Goal: Task Accomplishment & Management: Use online tool/utility

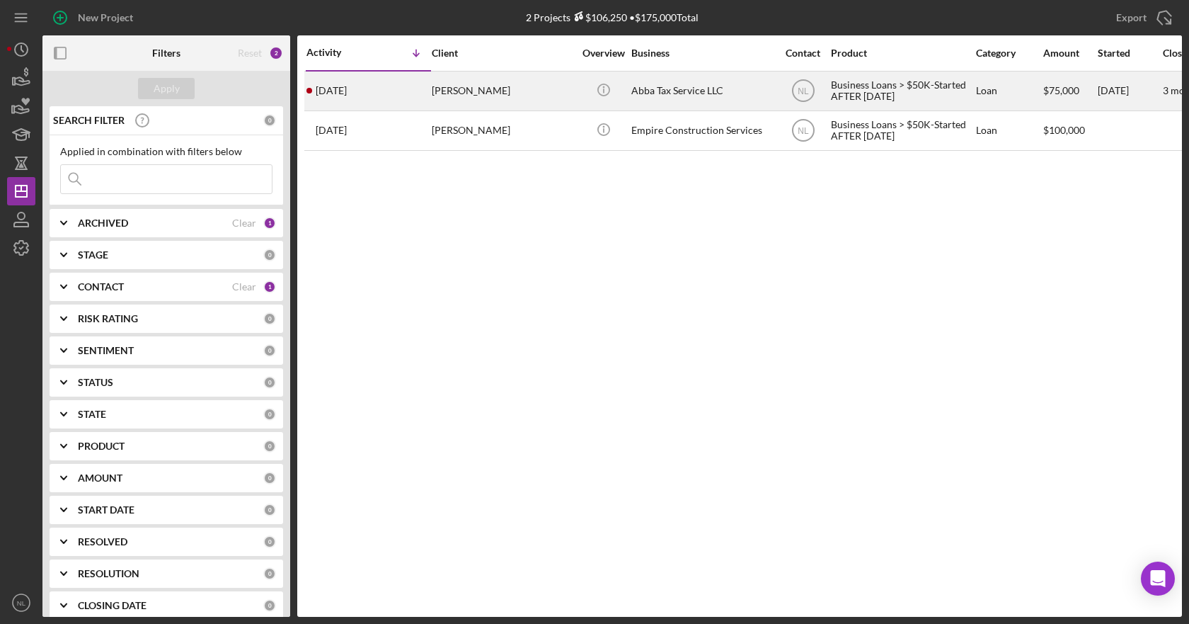
click at [347, 86] on time "[DATE]" at bounding box center [331, 90] width 31 height 11
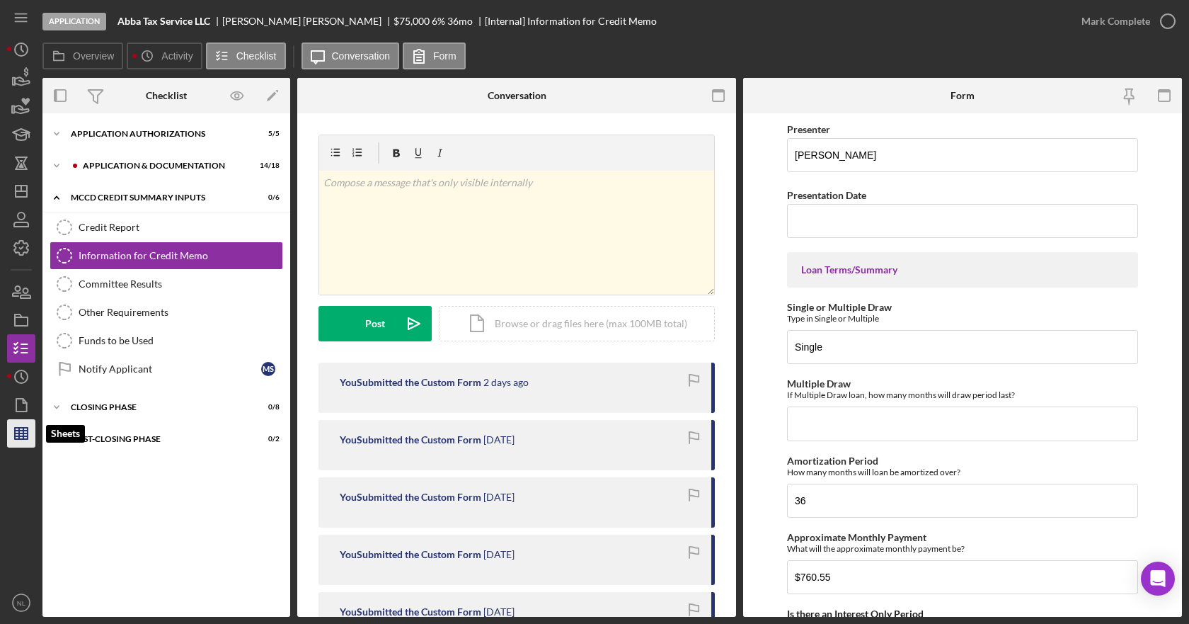
click at [15, 434] on polygon "button" at bounding box center [21, 433] width 13 height 11
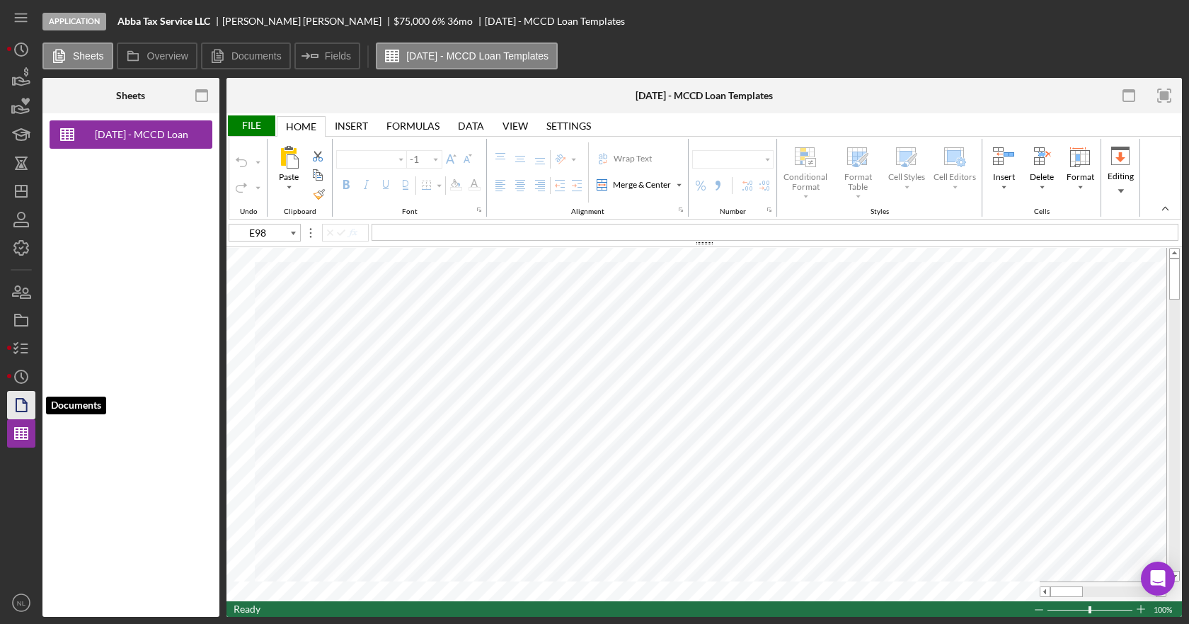
type input "Calibri"
type input "11"
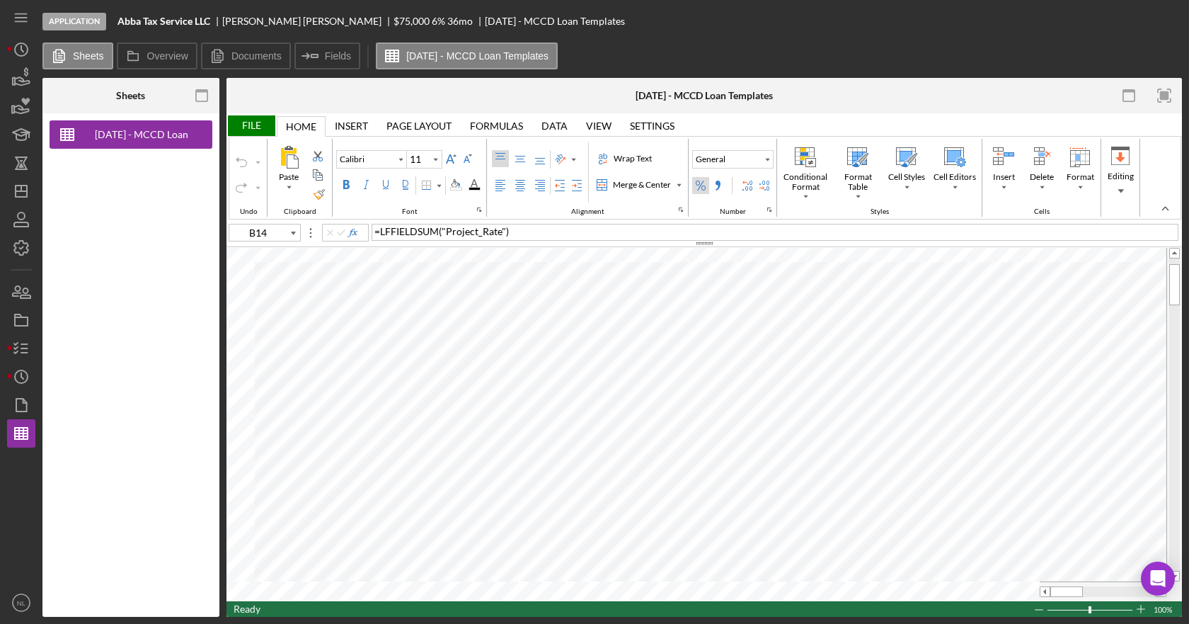
click at [694, 187] on div "Percent Style" at bounding box center [700, 185] width 17 height 17
type input "B14"
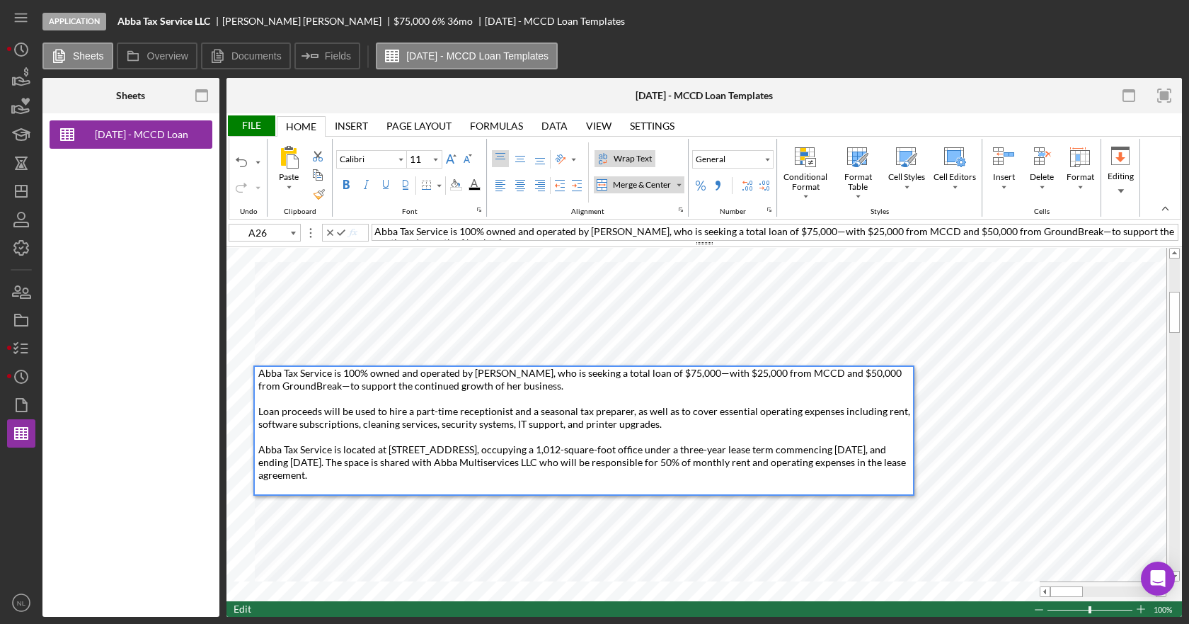
click at [436, 462] on span "Abba Tax Service is 100% owned and operated by [PERSON_NAME], who is seeking a …" at bounding box center [585, 424] width 654 height 114
click at [499, 464] on span "Abba Tax Service is 100% owned and operated by [PERSON_NAME], who is seeking a …" at bounding box center [585, 424] width 654 height 114
click at [496, 462] on span "Abba Tax Service is 100% owned and operated by [PERSON_NAME], who is seeking a …" at bounding box center [585, 424] width 654 height 114
click at [547, 464] on span "Abba Tax Service is 100% owned and operated by [PERSON_NAME], who is seeking a …" at bounding box center [585, 424] width 654 height 114
click at [544, 472] on div "Abba Tax Service is 100% owned and operated by [PERSON_NAME], who is seeking a …" at bounding box center [585, 430] width 655 height 127
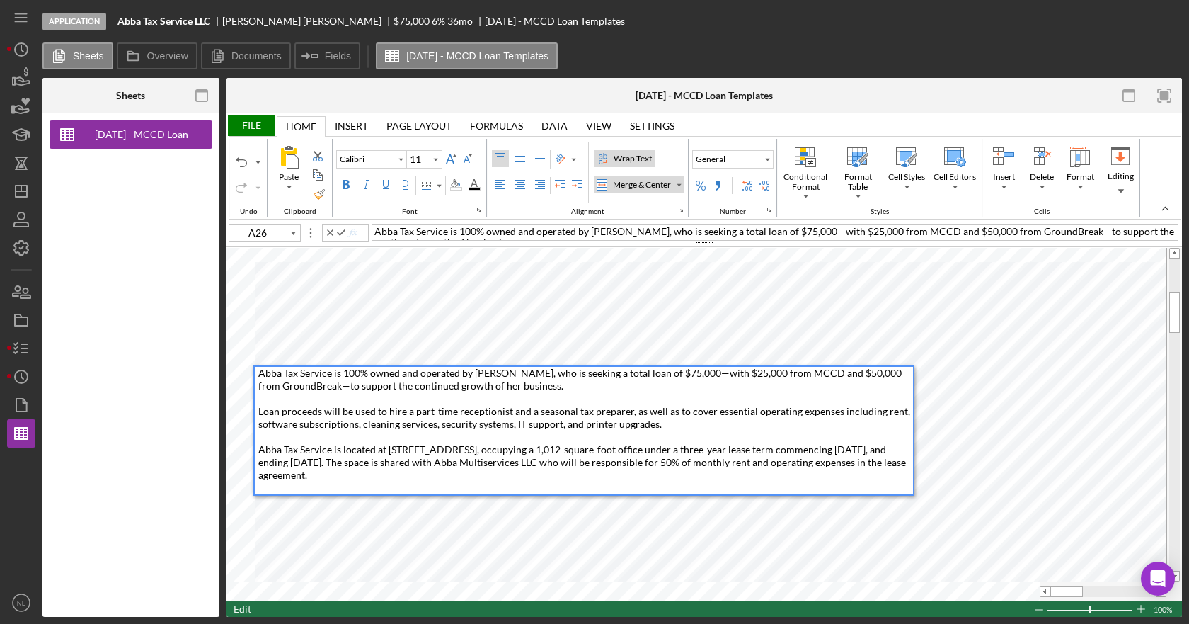
drag, startPoint x: 491, startPoint y: 484, endPoint x: 258, endPoint y: 373, distance: 257.8
click at [258, 373] on div "Abba Tax Service is 100% owned and operated by [PERSON_NAME], who is seeking a …" at bounding box center [583, 430] width 661 height 130
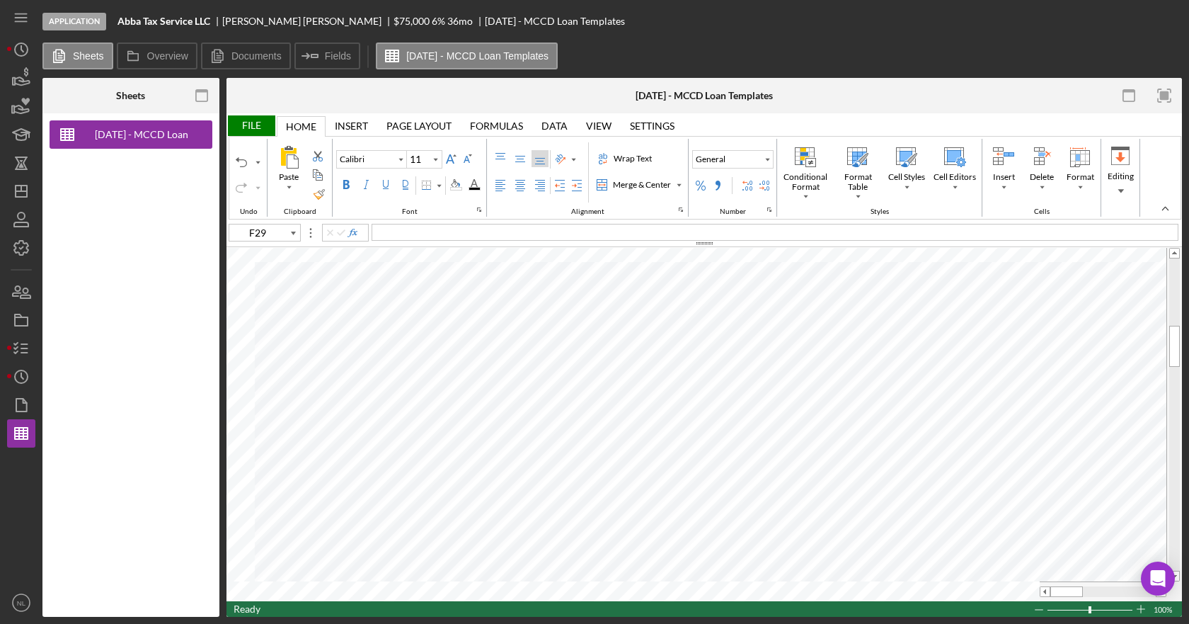
type input "E45"
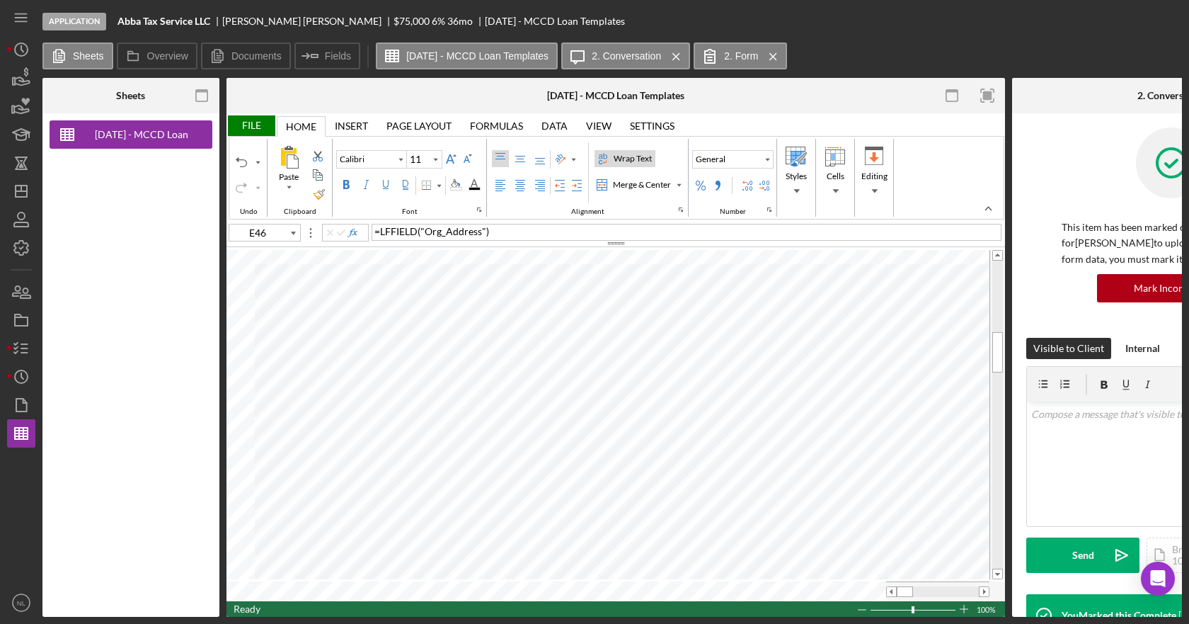
click at [607, 165] on label "Wrap Text" at bounding box center [625, 158] width 61 height 17
click at [702, 239] on div "= LFFIELD ( "Org_Address" )" at bounding box center [687, 232] width 630 height 17
drag, startPoint x: 789, startPoint y: 52, endPoint x: 761, endPoint y: 54, distance: 27.6
click at [786, 52] on icon "Icon/Menu Close" at bounding box center [773, 56] width 25 height 35
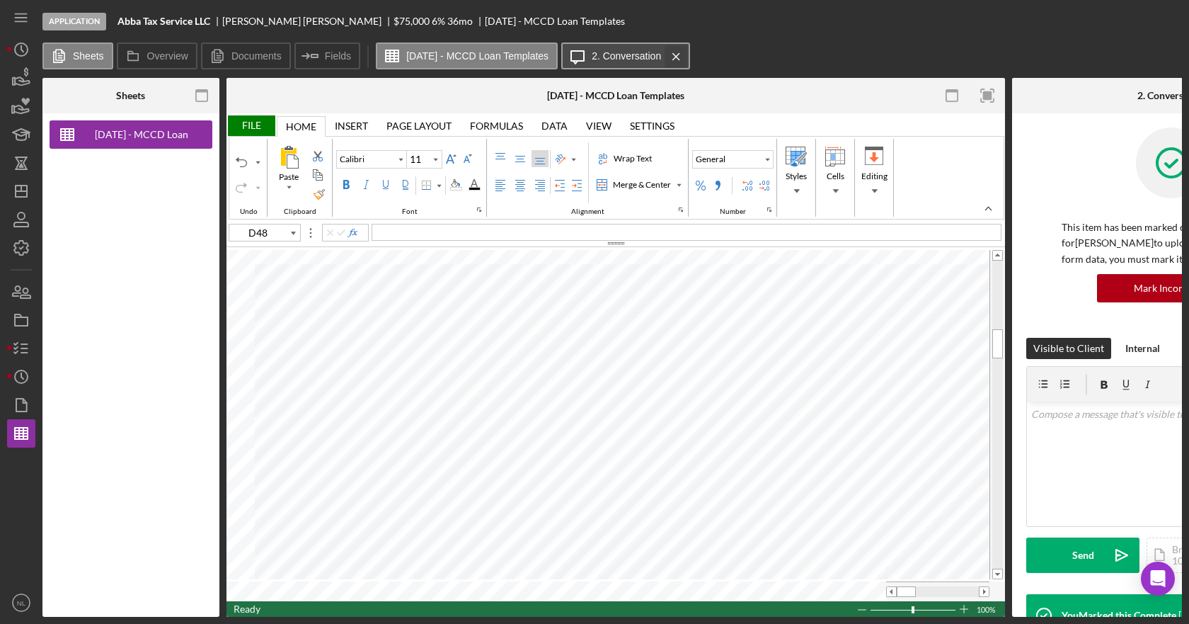
click at [689, 60] on icon "Icon/Menu Close" at bounding box center [676, 56] width 25 height 35
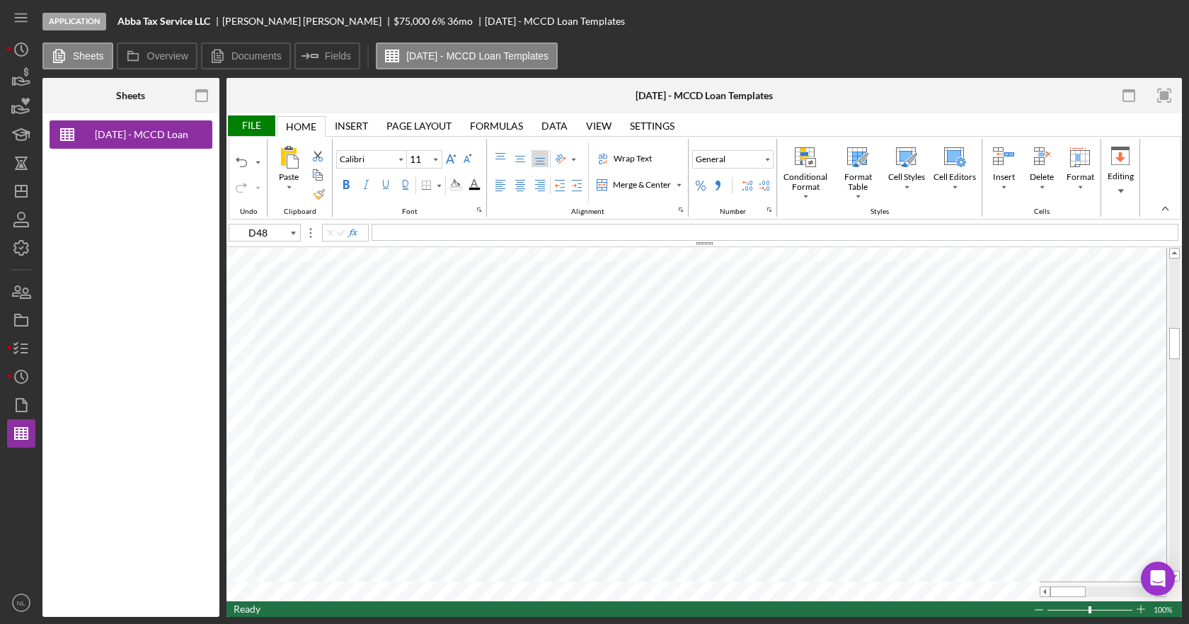
type input "E47"
type input "B45"
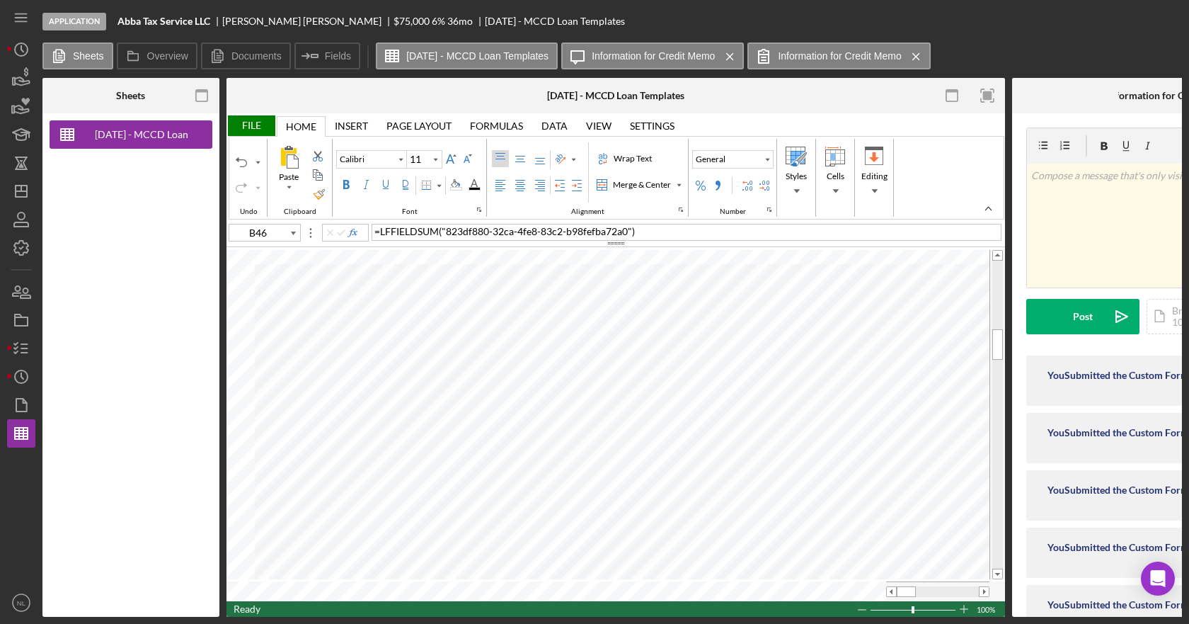
type input "D50"
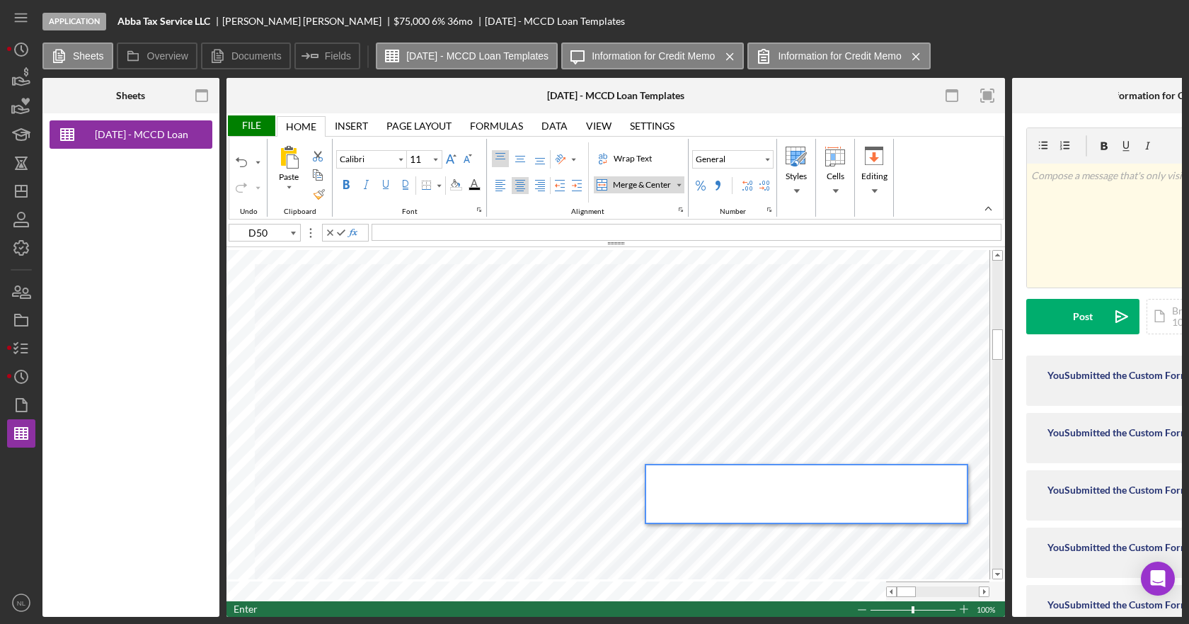
click at [415, 236] on div at bounding box center [687, 232] width 630 height 17
click at [506, 235] on div "The FFE item will be the Richo" at bounding box center [687, 232] width 630 height 17
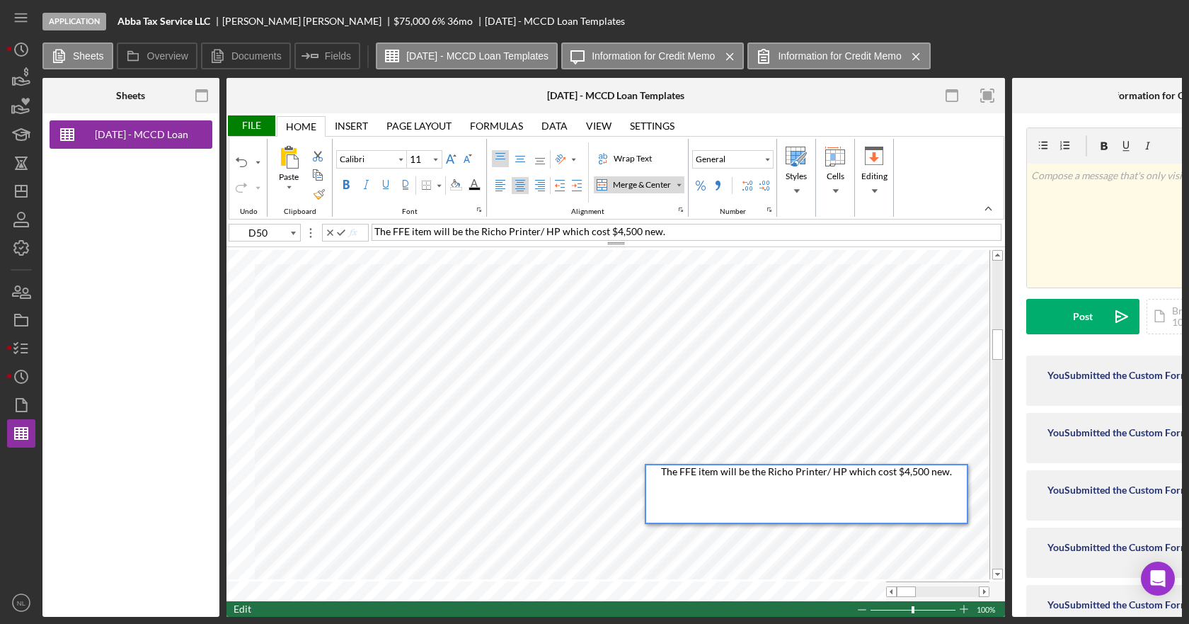
click at [376, 248] on div "File Home Home Insert Insert Page Layout Page Layout Formulas Formulas Data Dat…" at bounding box center [616, 364] width 779 height 503
click at [491, 234] on span "The FFE item will be a new Richoh Printer" at bounding box center [466, 231] width 183 height 12
click at [615, 234] on div "The FFE item will be a new commercial Richoh Printer" at bounding box center [687, 232] width 630 height 17
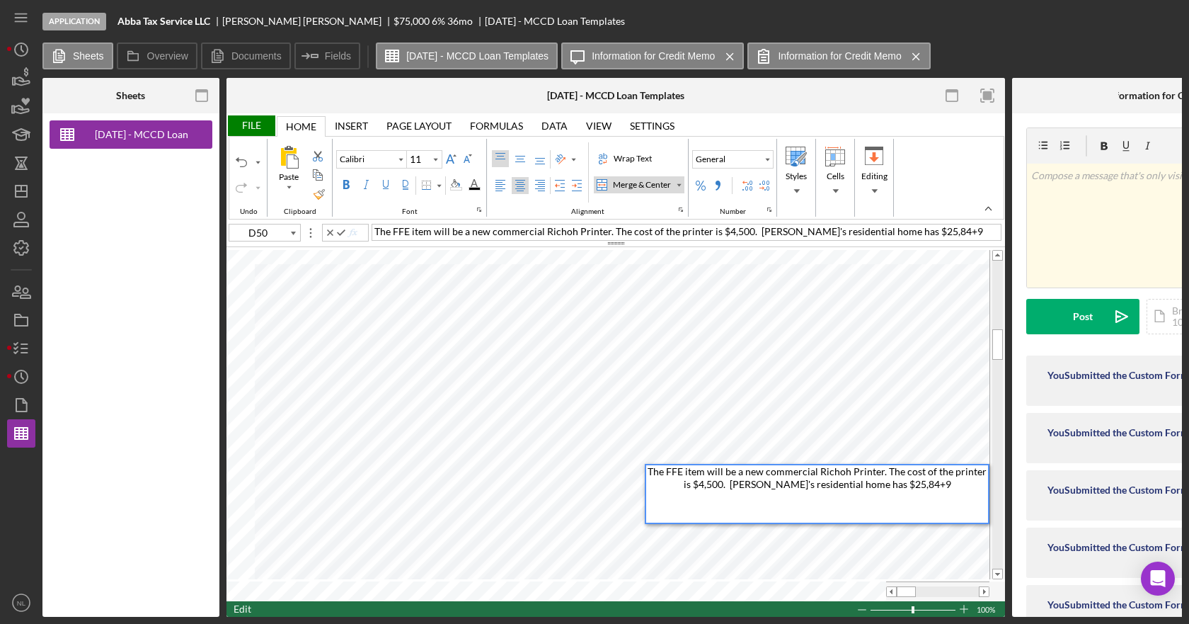
type input "D51"
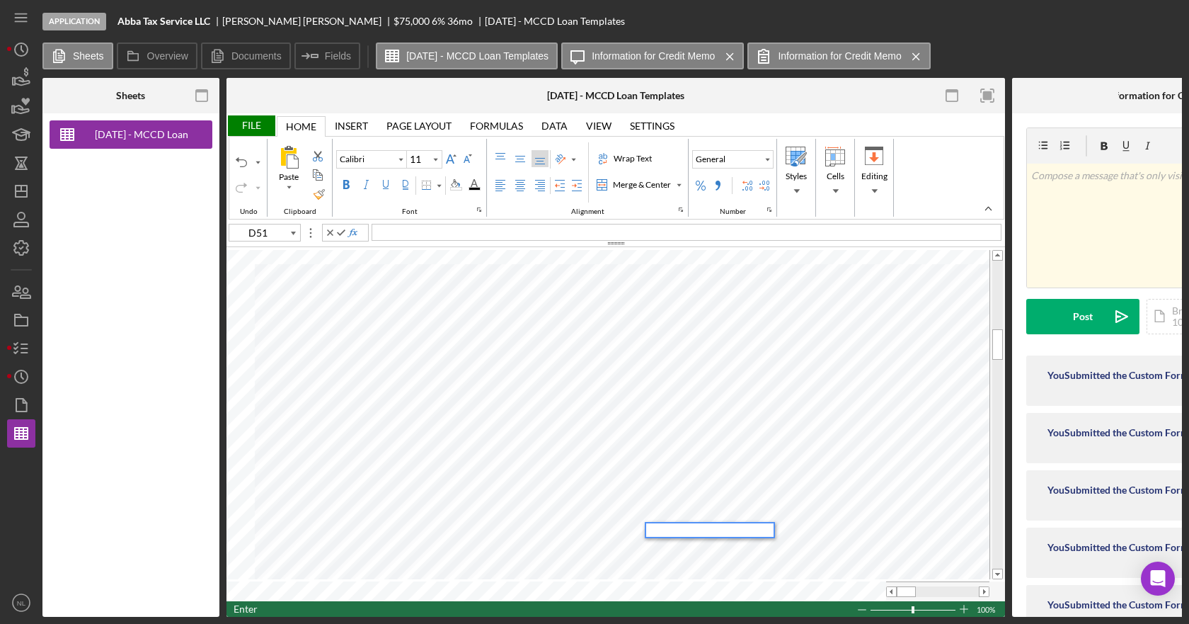
type input "D50"
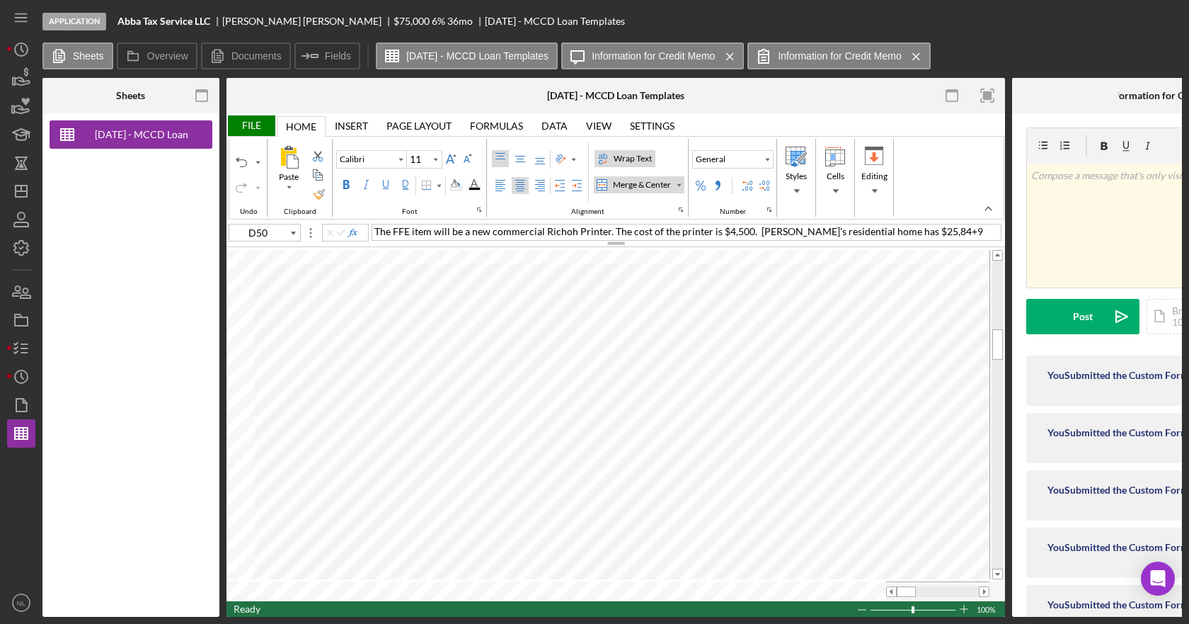
click at [631, 153] on div "Wrap Text" at bounding box center [633, 158] width 44 height 13
click at [504, 185] on div "Left Align" at bounding box center [500, 185] width 11 height 11
click at [942, 232] on div "The FFE item will be a new commercial Richoh Printer. The cost of the printer i…" at bounding box center [687, 232] width 630 height 17
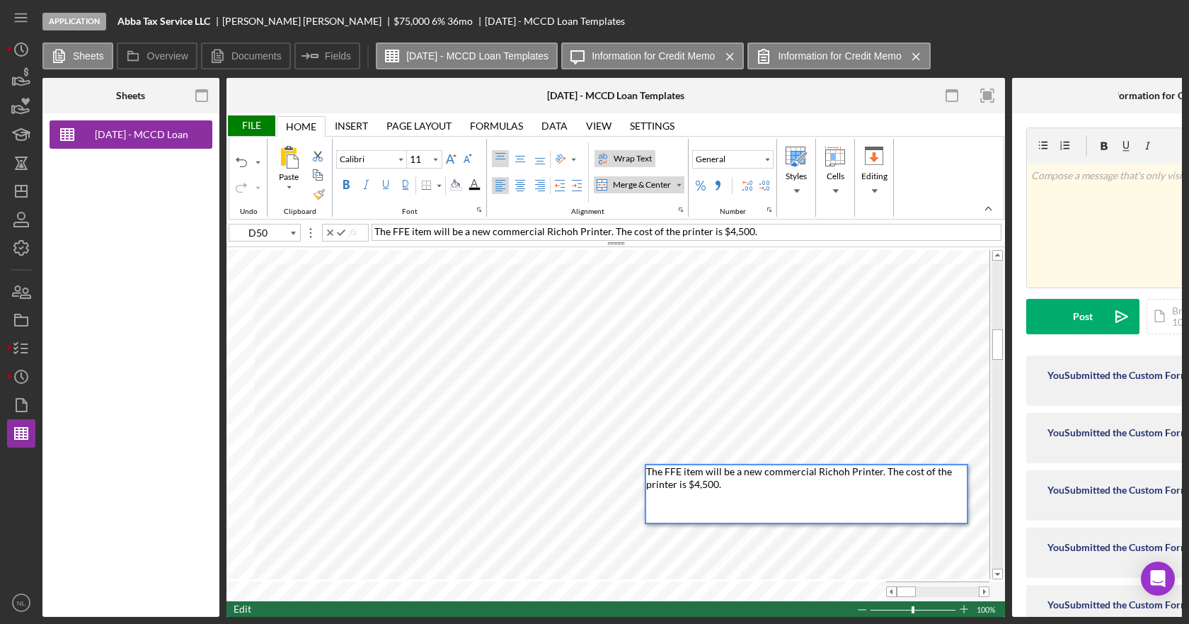
drag, startPoint x: 770, startPoint y: 507, endPoint x: 741, endPoint y: 491, distance: 32.3
click at [770, 506] on div "The FFE item will be a new commercial Richoh Printer. The cost of the printer i…" at bounding box center [806, 493] width 321 height 57
drag, startPoint x: 731, startPoint y: 486, endPoint x: 646, endPoint y: 472, distance: 86.3
click at [646, 472] on div "The FFE item will be a new commercial Richoh Printer. The cost of the printer i…" at bounding box center [806, 493] width 321 height 57
